Goal: Task Accomplishment & Management: Complete application form

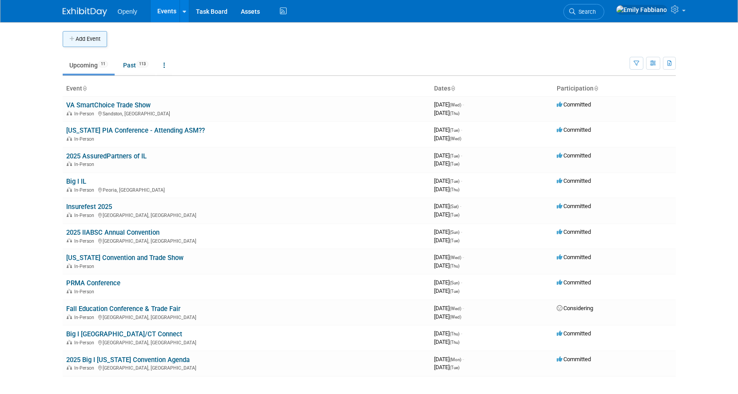
click at [95, 39] on button "Add Event" at bounding box center [85, 39] width 44 height 16
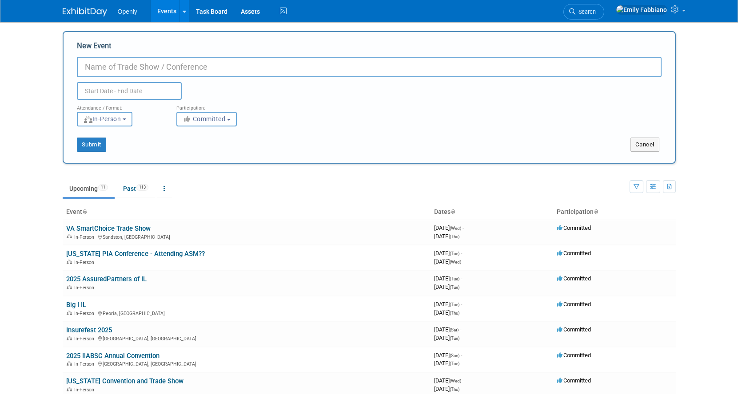
paste input "[US_STATE] Big I Golf event"
type input "[US_STATE] Big I Golf event"
click at [99, 91] on input "text" at bounding box center [129, 91] width 105 height 18
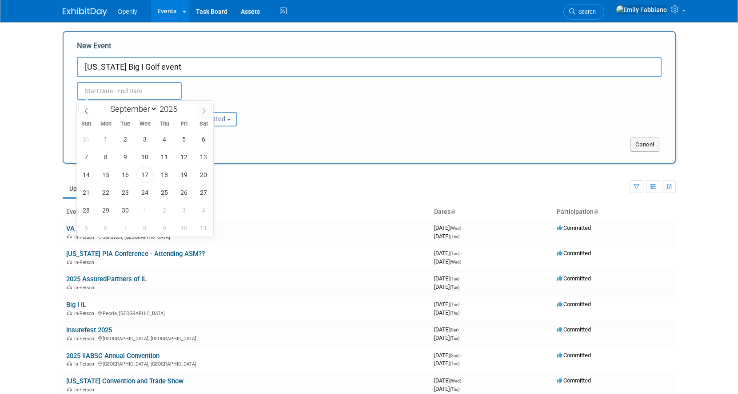
click at [198, 115] on span at bounding box center [204, 110] width 16 height 15
select select "9"
click at [107, 154] on span "6" at bounding box center [105, 156] width 17 height 17
type input "[DATE] to [DATE]"
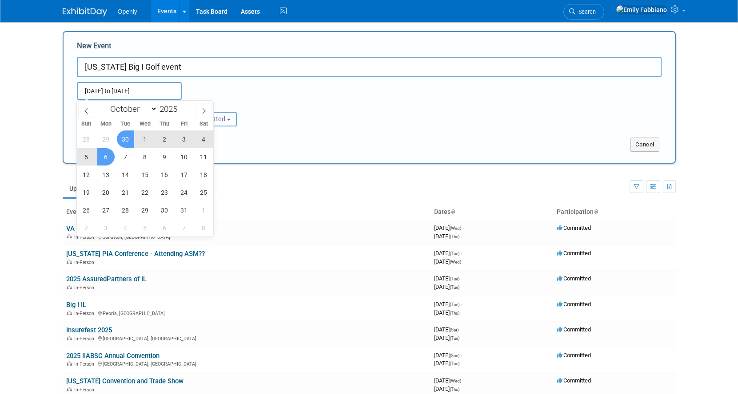
click at [228, 85] on div "[DATE] to [DATE] Duplicate Event Warning" at bounding box center [369, 88] width 598 height 23
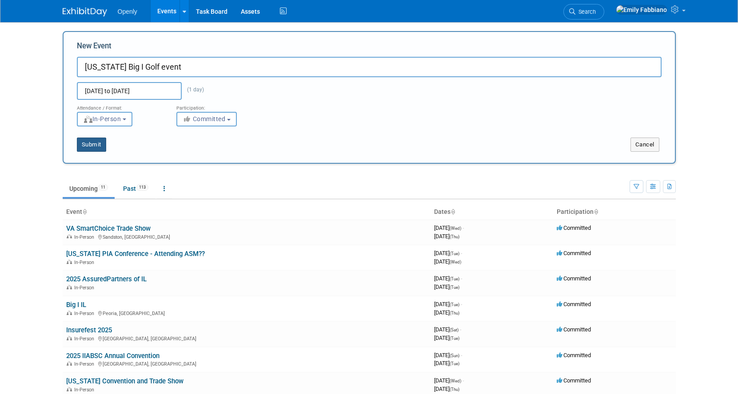
click at [83, 147] on button "Submit" at bounding box center [91, 145] width 29 height 14
type input "[US_STATE] Big I Golf event"
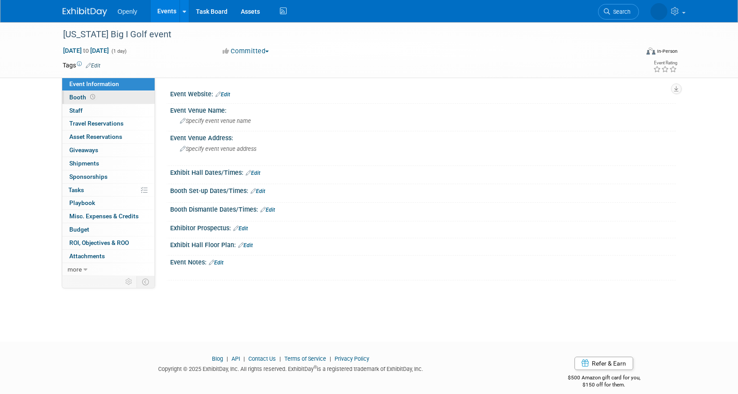
click at [84, 103] on link "Booth" at bounding box center [108, 97] width 92 height 13
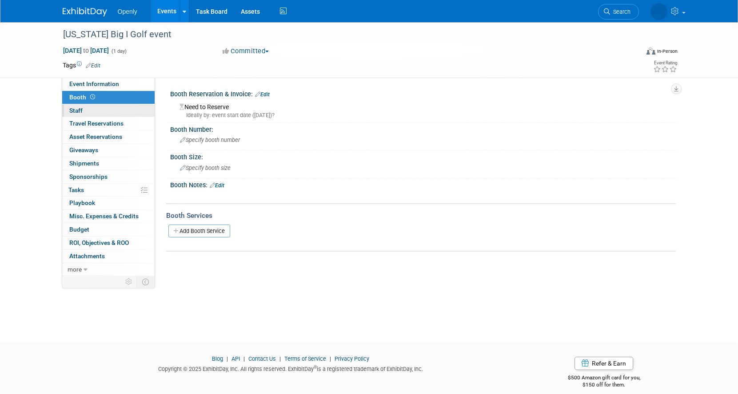
click at [81, 114] on link "0 Staff 0" at bounding box center [108, 110] width 92 height 13
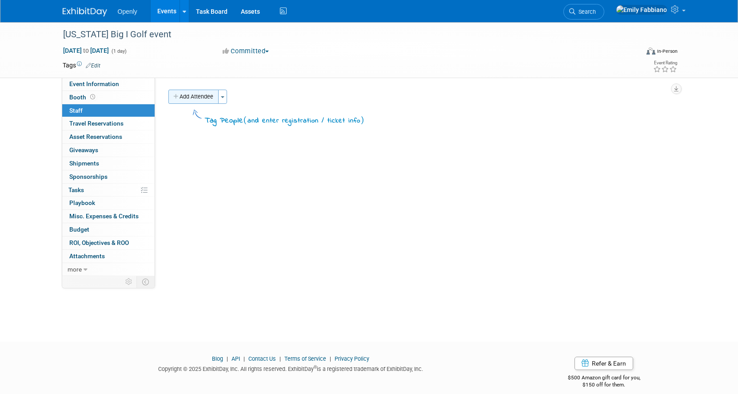
click at [188, 95] on button "Add Attendee" at bounding box center [193, 97] width 50 height 14
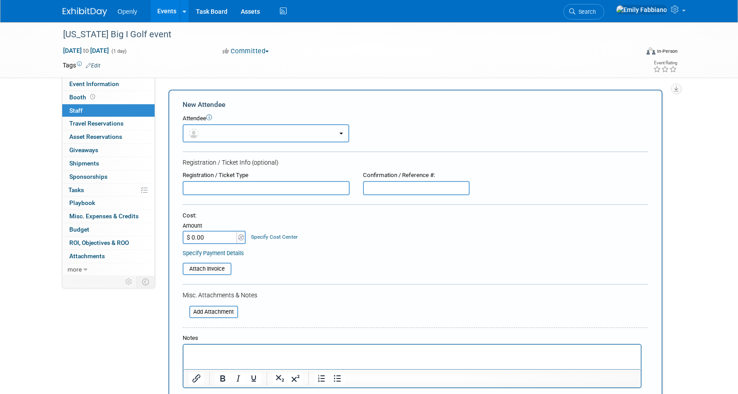
click at [221, 130] on button "button" at bounding box center [266, 133] width 167 height 18
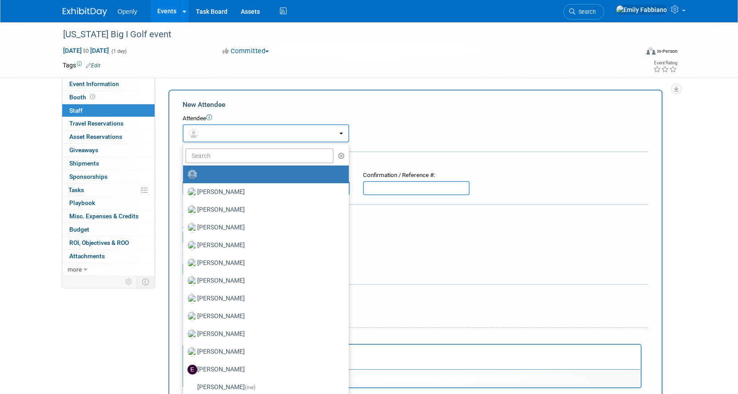
click at [221, 130] on button "button" at bounding box center [266, 133] width 167 height 18
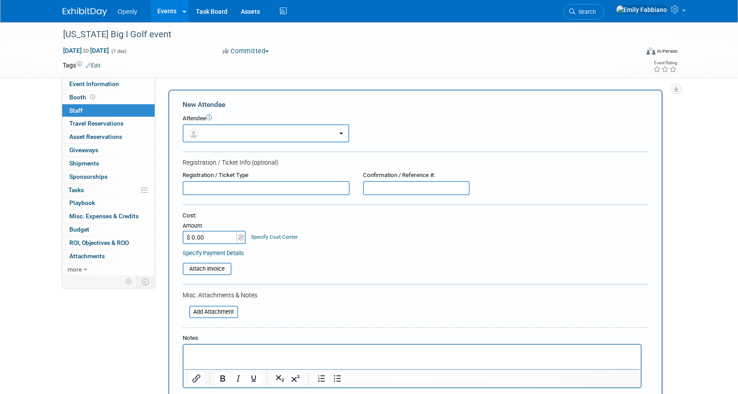
click at [222, 141] on button "button" at bounding box center [266, 133] width 167 height 18
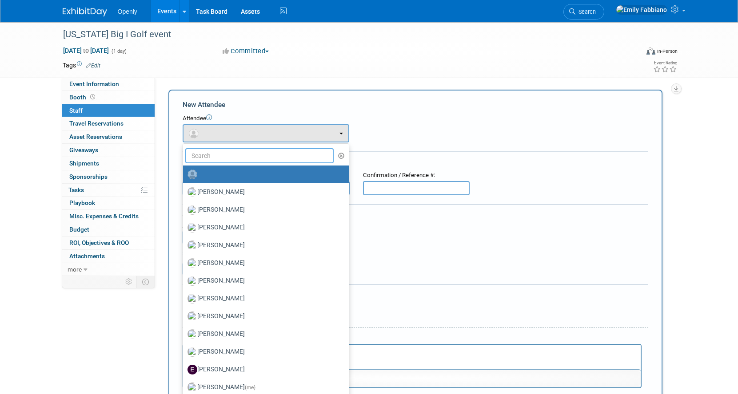
click at [222, 152] on input "text" at bounding box center [259, 155] width 149 height 15
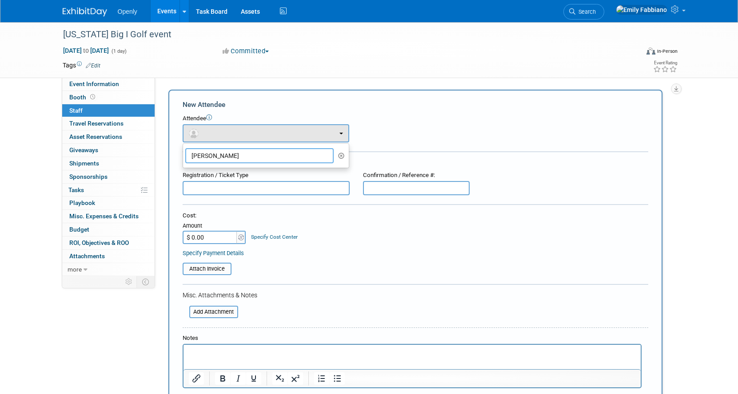
type input "tina towers"
click at [391, 131] on div "Attendee <img src="https://www.exhibitday.com/Images/Unassigned-User-Icon.png" …" at bounding box center [415, 129] width 465 height 28
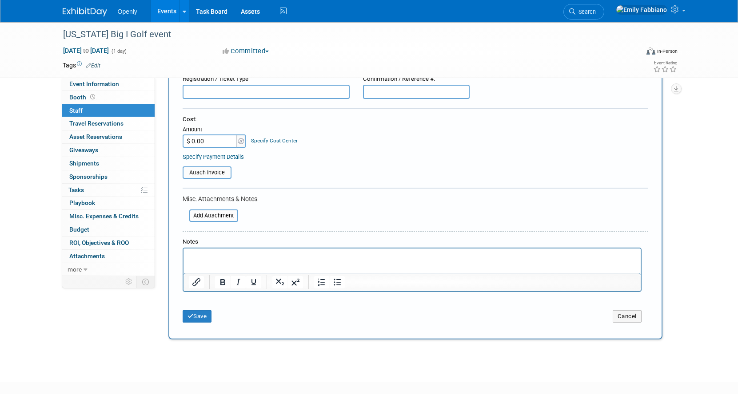
scroll to position [99, 0]
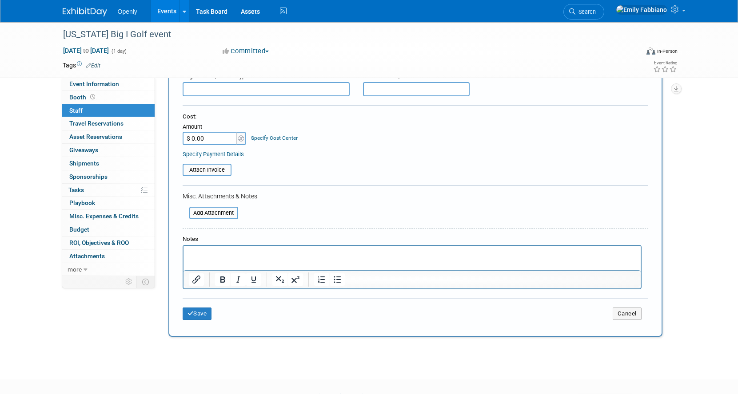
click at [286, 250] on p "Rich Text Area. Press ALT-0 for help." at bounding box center [411, 254] width 447 height 9
click at [199, 317] on button "Save" at bounding box center [197, 314] width 29 height 12
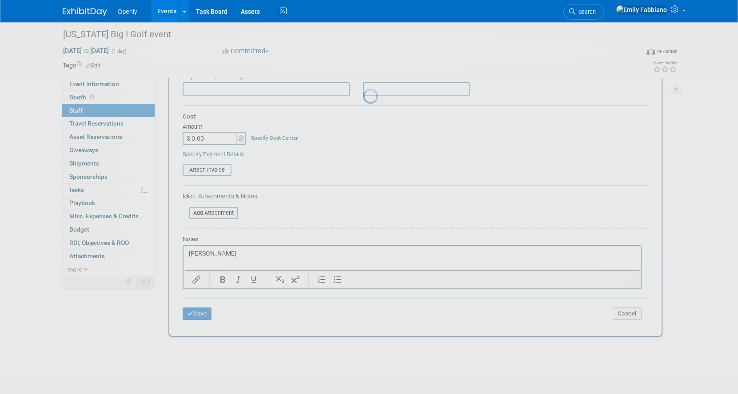
scroll to position [10, 0]
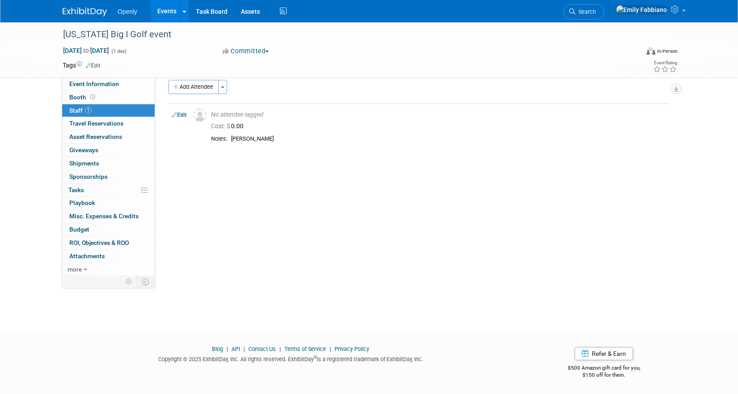
click at [130, 14] on span "Openly" at bounding box center [128, 11] width 20 height 7
click at [174, 7] on link "Events" at bounding box center [167, 11] width 32 height 22
